Goal: Ask a question

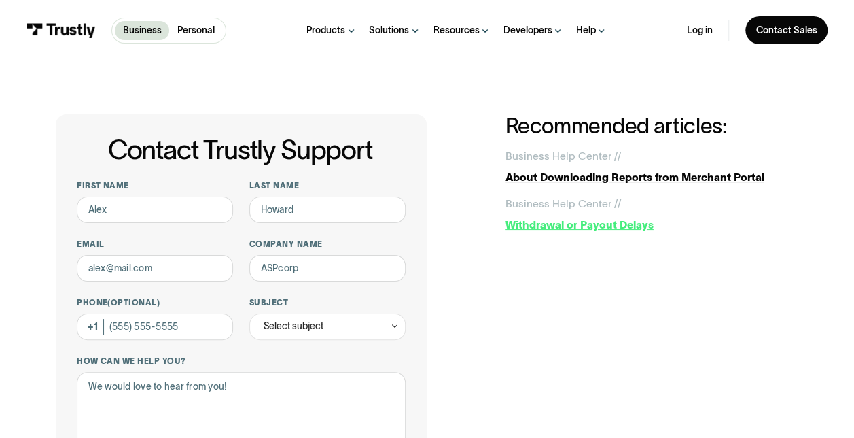
click at [632, 224] on div "Withdrawal or Payout Delays" at bounding box center [652, 225] width 293 height 16
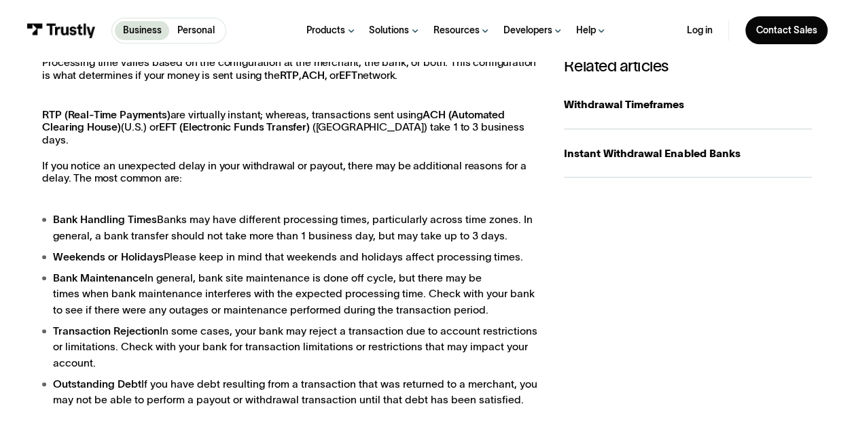
scroll to position [270, 0]
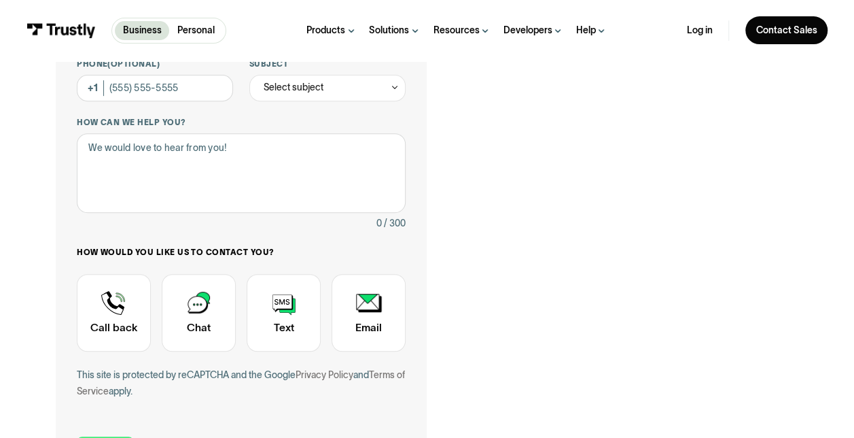
scroll to position [239, 0]
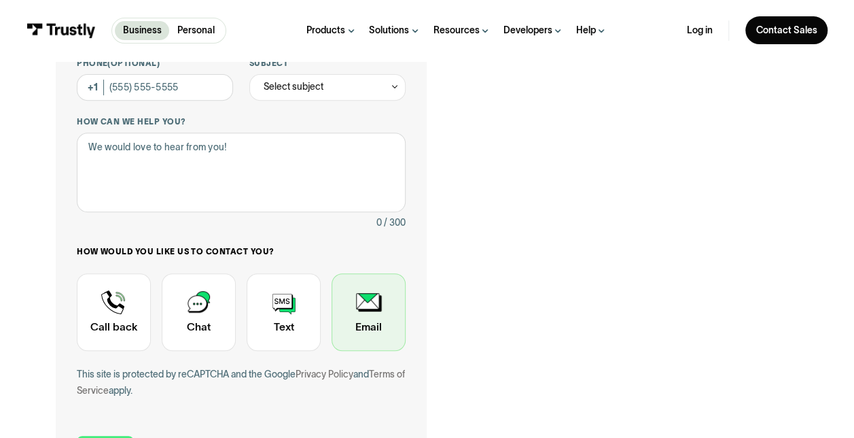
click at [371, 322] on div "Contact Trustly Support" at bounding box center [369, 311] width 74 height 77
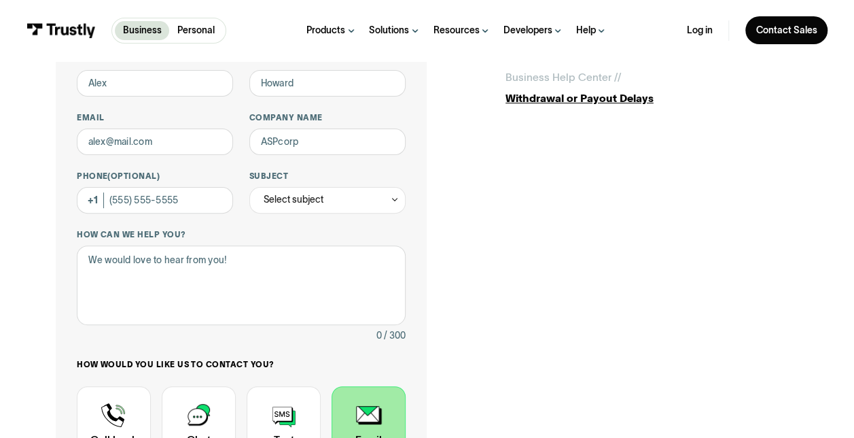
scroll to position [122, 0]
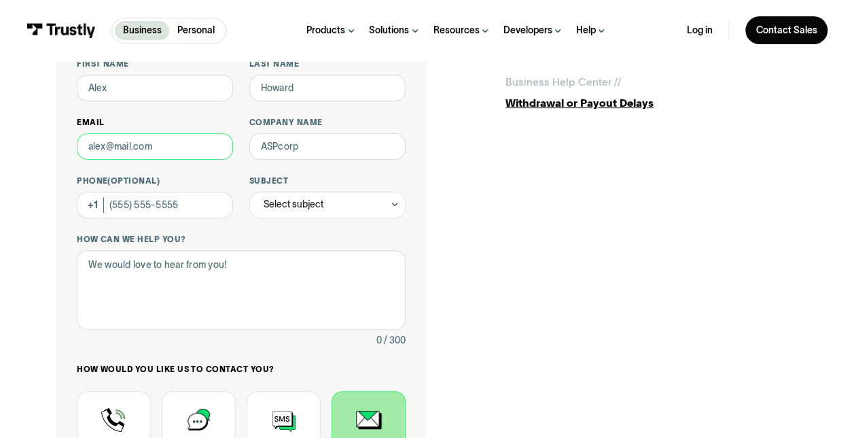
click at [111, 144] on input "Email" at bounding box center [155, 146] width 156 height 26
click at [498, 225] on div "Contact Trustly Support First name Last name Email Company name Phone (Optional…" at bounding box center [427, 297] width 743 height 609
